Goal: Information Seeking & Learning: Learn about a topic

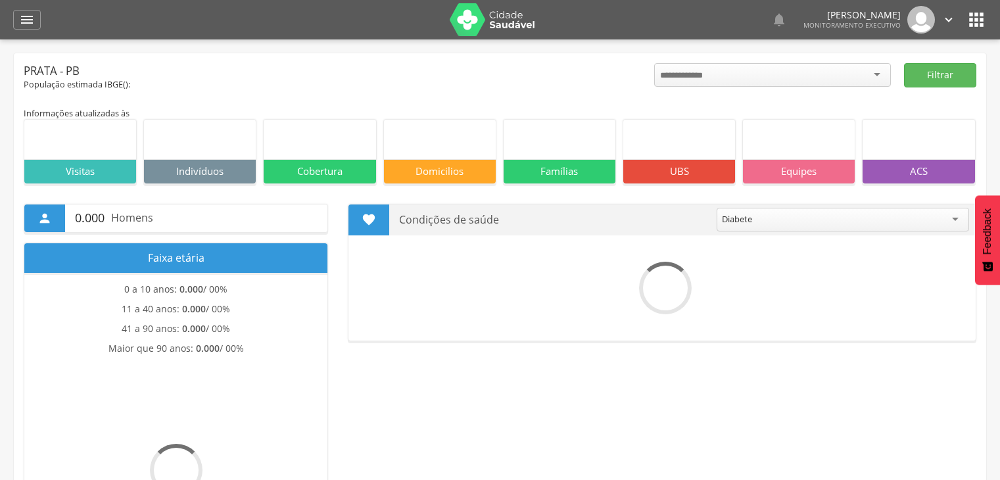
click at [31, 21] on icon "" at bounding box center [27, 20] width 16 height 16
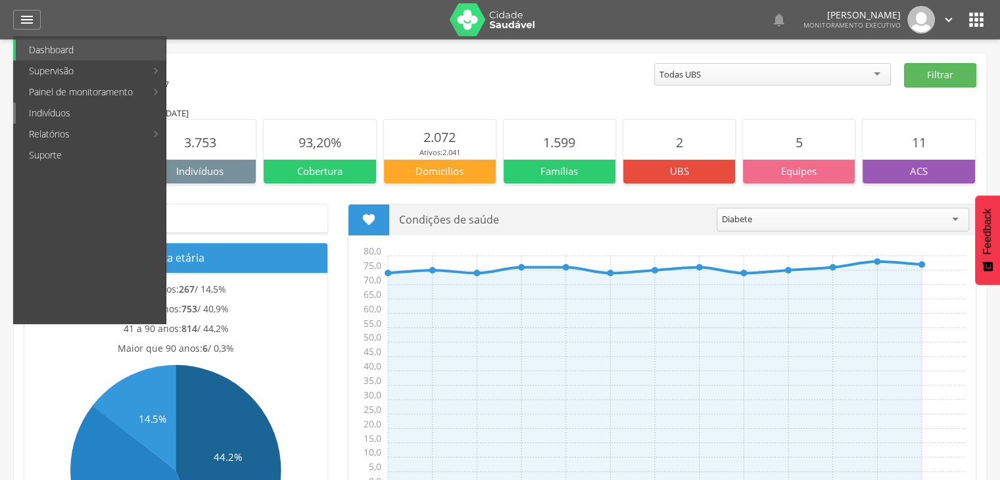
click at [118, 114] on link "Indivíduos" at bounding box center [91, 113] width 150 height 21
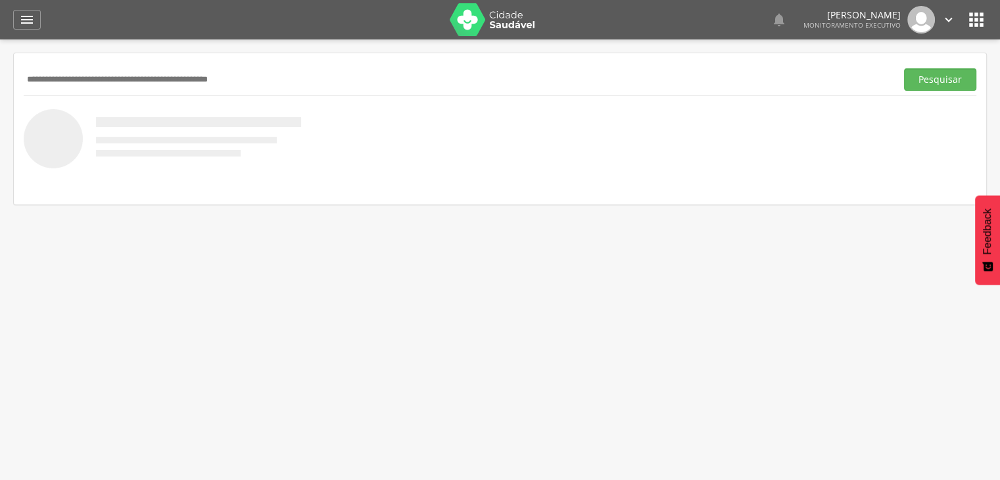
click at [173, 84] on input "text" at bounding box center [457, 79] width 867 height 22
type input "*****"
click at [941, 75] on button "Pesquisar" at bounding box center [940, 79] width 72 height 22
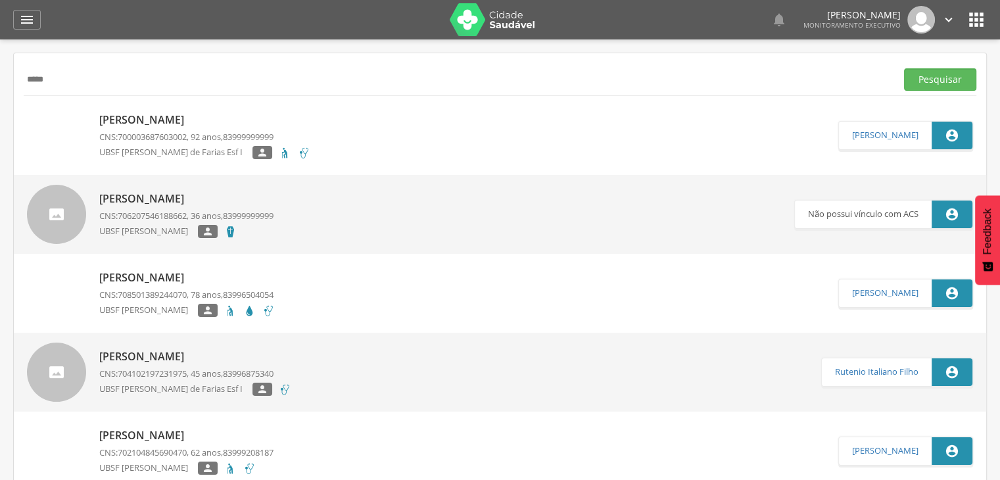
click at [41, 14] on div " Dashboard Supervisão Produtividade Mapa da cidade Mapa de cobertura Ranking A…" at bounding box center [499, 19] width 973 height 39
click at [35, 16] on div "" at bounding box center [27, 20] width 28 height 20
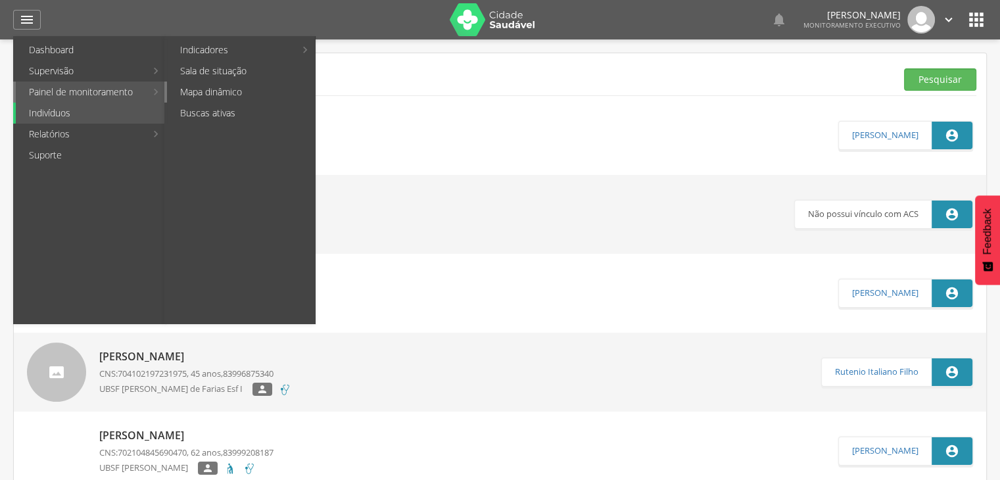
click at [200, 89] on link "Mapa dinâmico" at bounding box center [241, 91] width 148 height 21
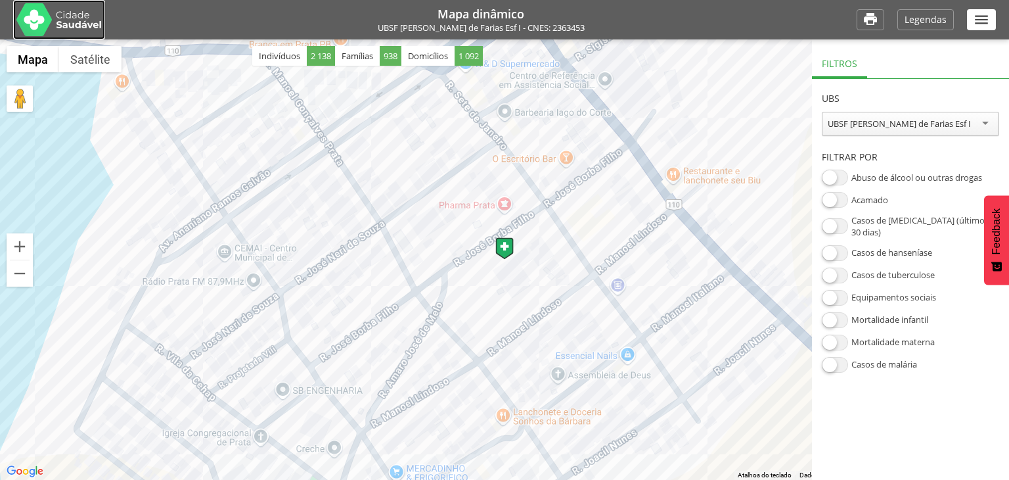
click at [58, 24] on img at bounding box center [58, 19] width 85 height 33
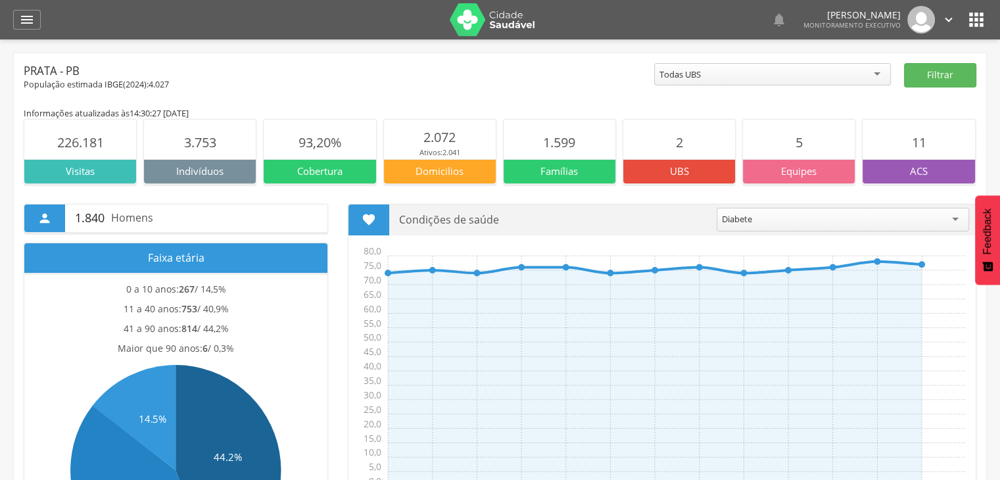
click at [893, 162] on div "ACS" at bounding box center [918, 171] width 112 height 24
click at [925, 137] on span "11" at bounding box center [918, 142] width 14 height 18
click at [37, 16] on div "" at bounding box center [27, 20] width 28 height 20
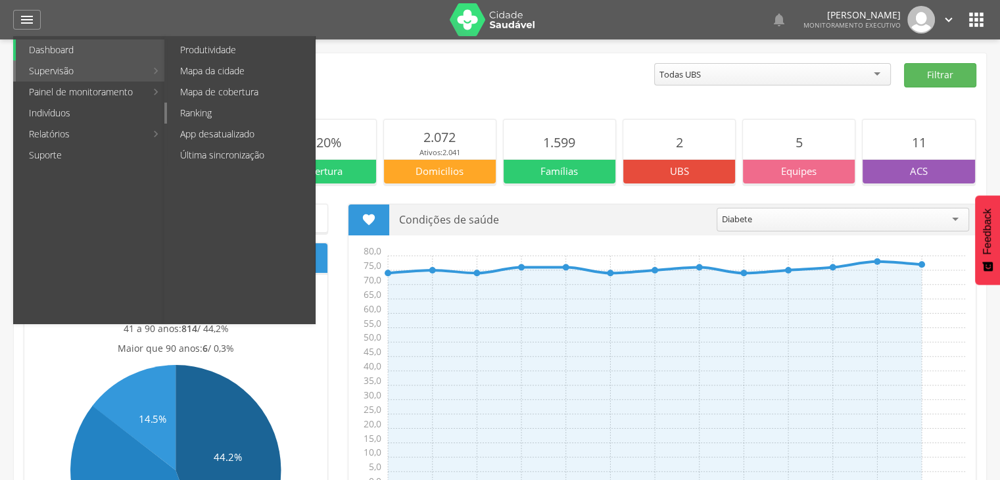
click at [221, 122] on link "Ranking" at bounding box center [241, 113] width 148 height 21
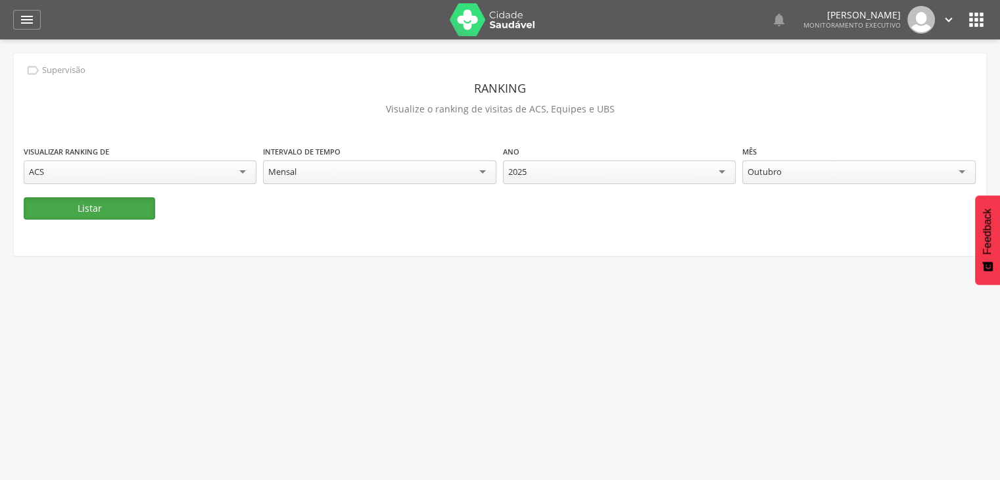
click at [118, 214] on button "Listar" at bounding box center [89, 208] width 131 height 22
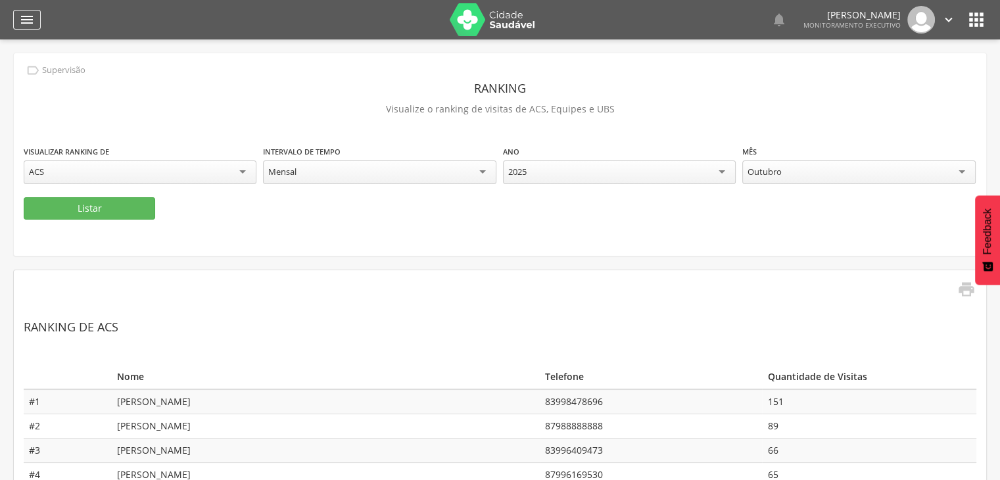
click at [34, 18] on icon "" at bounding box center [27, 20] width 16 height 16
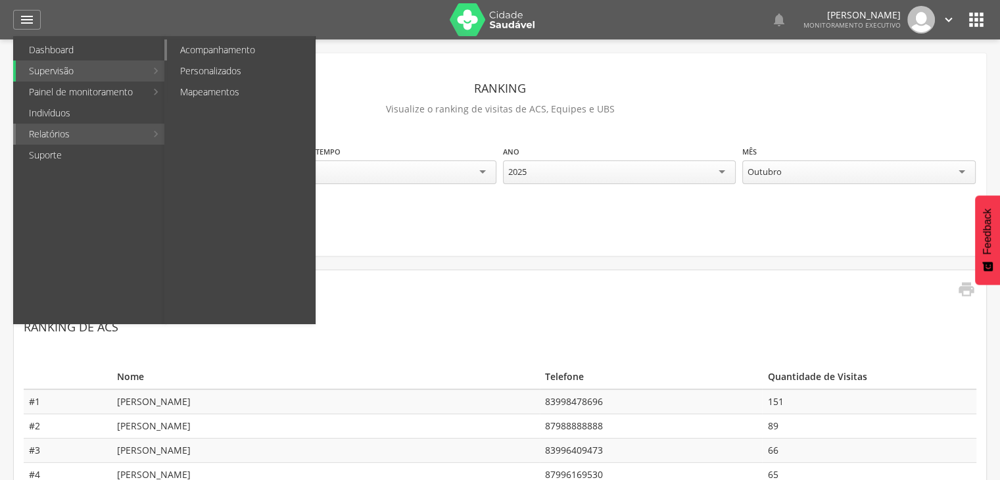
click at [221, 58] on link "Acompanhamento" at bounding box center [241, 49] width 148 height 21
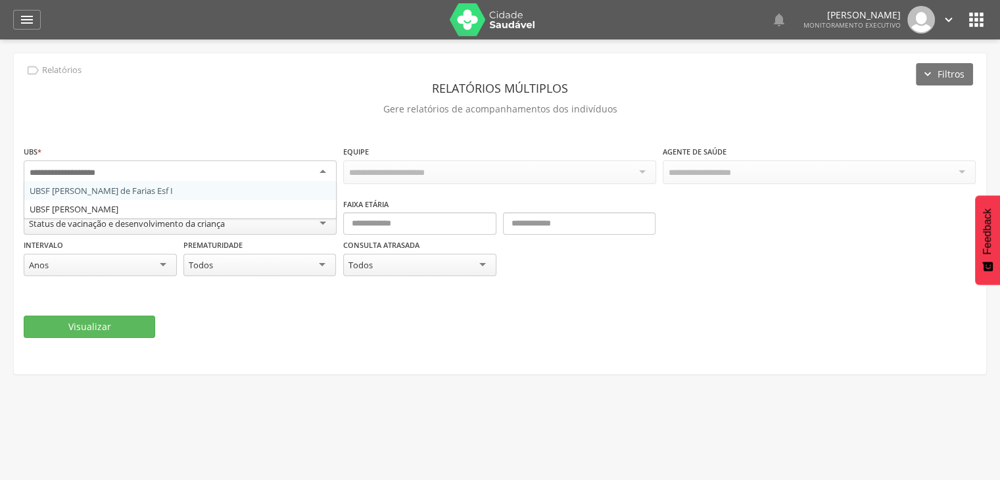
click at [321, 174] on div at bounding box center [180, 172] width 313 height 24
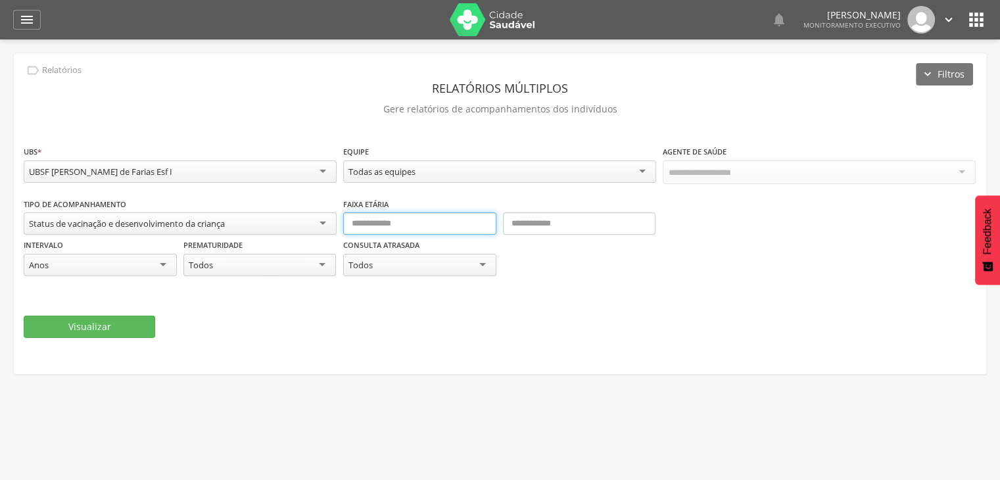
click at [429, 224] on input "text" at bounding box center [419, 223] width 153 height 22
type input "*"
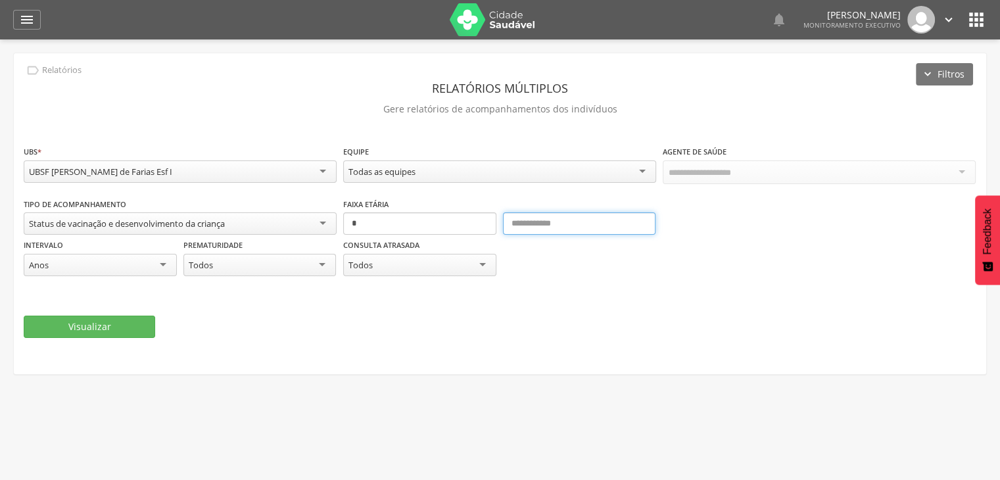
click at [510, 228] on input "text" at bounding box center [579, 223] width 153 height 22
type input "*"
click at [526, 230] on input "text" at bounding box center [579, 223] width 153 height 22
type input "**"
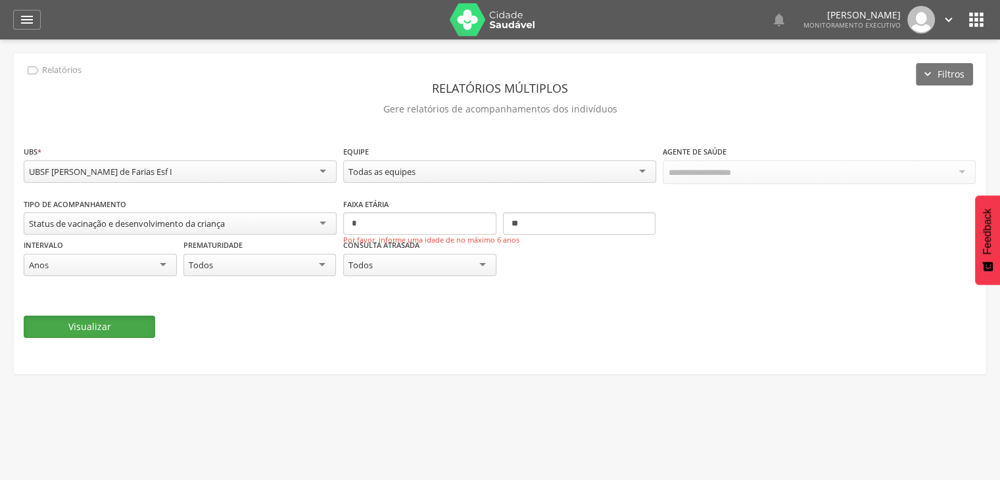
click at [118, 329] on button "Visualizar" at bounding box center [89, 326] width 131 height 22
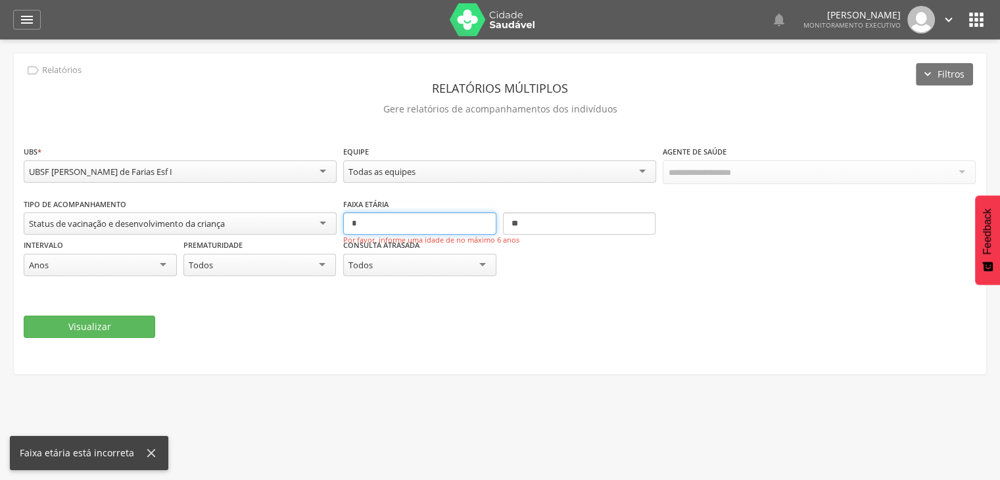
click at [377, 218] on input "*" at bounding box center [419, 223] width 153 height 22
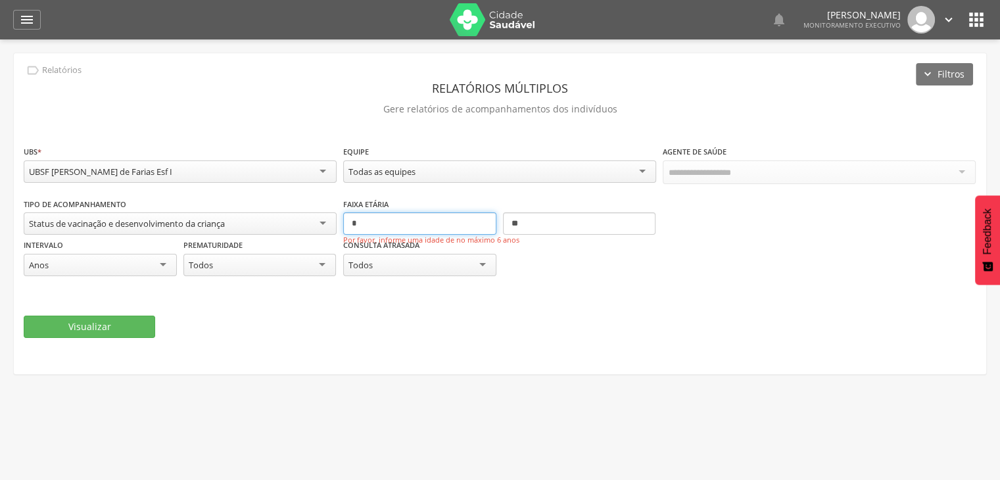
click at [392, 214] on input "*" at bounding box center [419, 223] width 153 height 22
type input "**"
click at [130, 321] on button "Visualizar" at bounding box center [89, 326] width 131 height 22
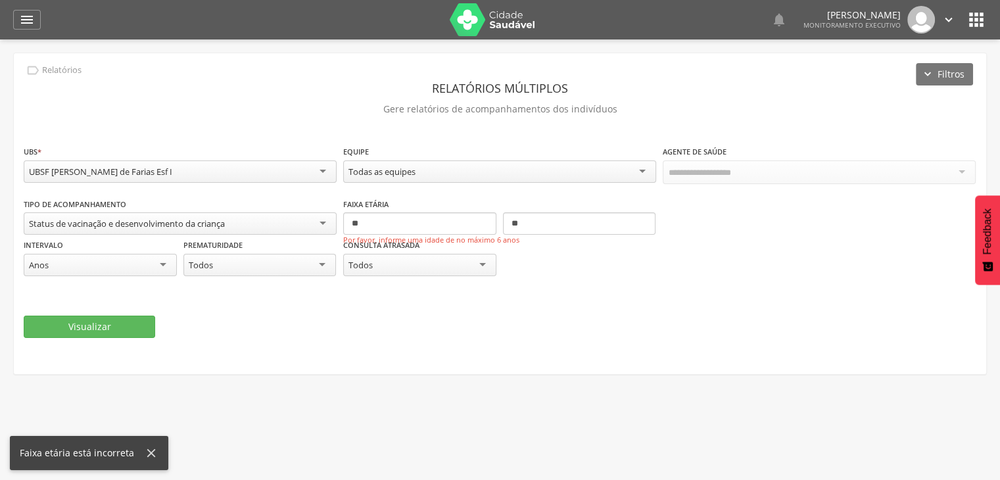
click at [963, 171] on div at bounding box center [818, 172] width 313 height 24
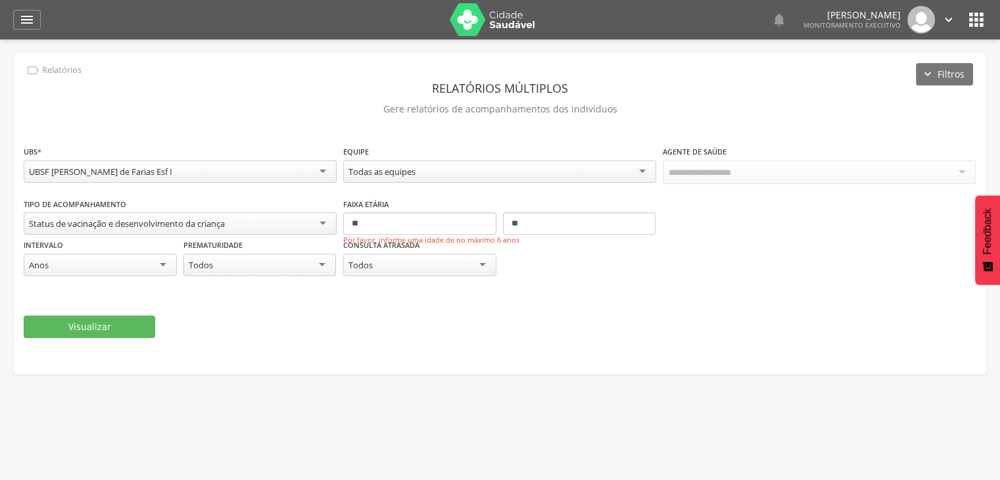
click at [963, 171] on div at bounding box center [818, 172] width 313 height 24
click at [31, 13] on icon "" at bounding box center [27, 20] width 16 height 16
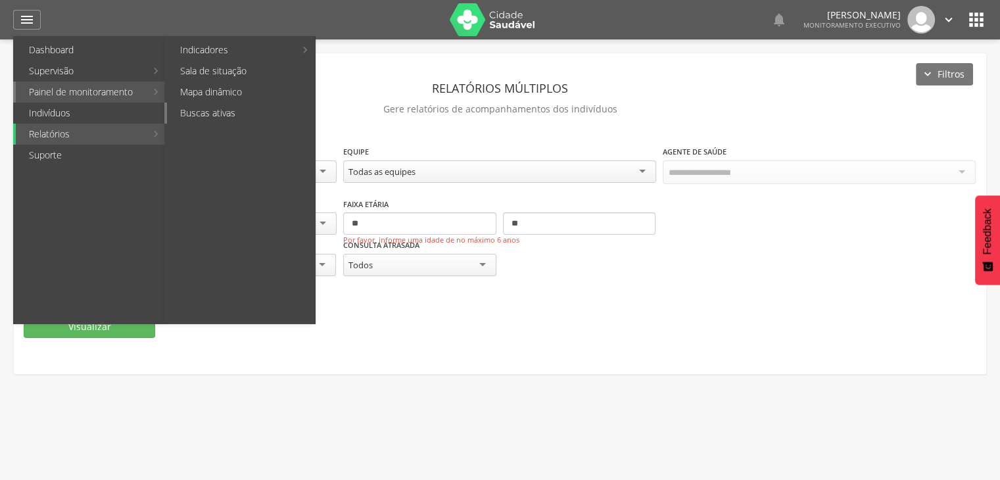
click at [181, 110] on link "Buscas ativas" at bounding box center [241, 113] width 148 height 21
type input "**********"
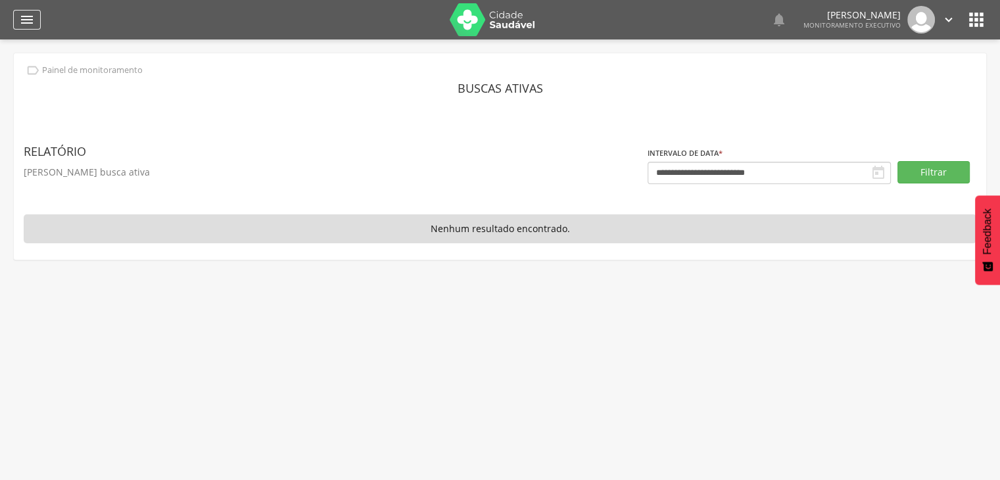
click at [21, 16] on icon "" at bounding box center [27, 20] width 16 height 16
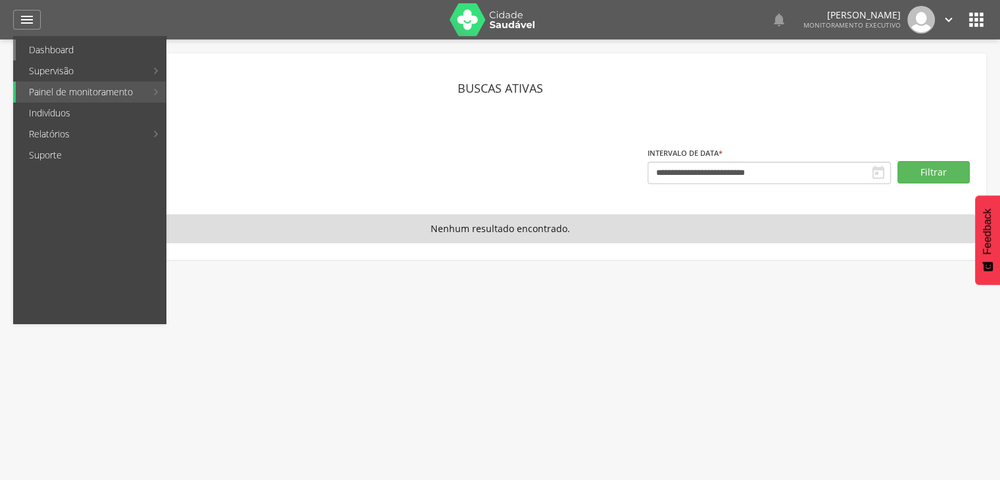
click at [113, 49] on link "Dashboard" at bounding box center [91, 49] width 150 height 21
